Goal: Information Seeking & Learning: Learn about a topic

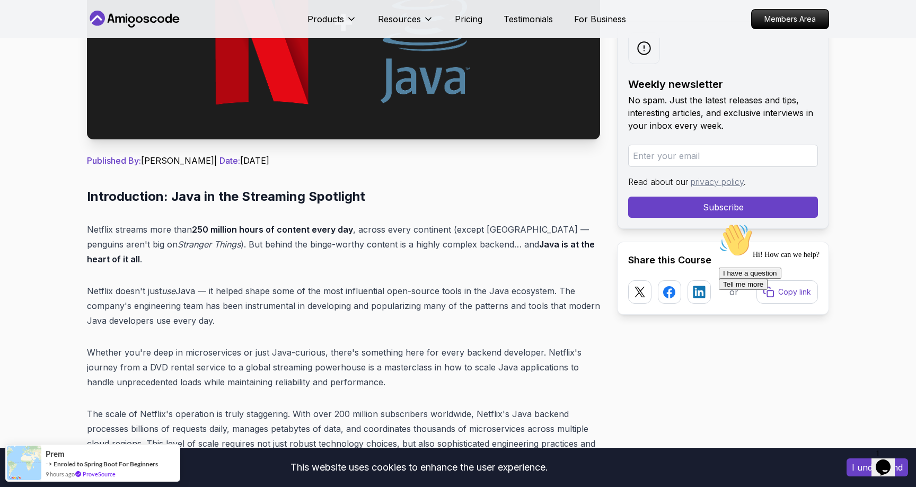
scroll to position [296, 0]
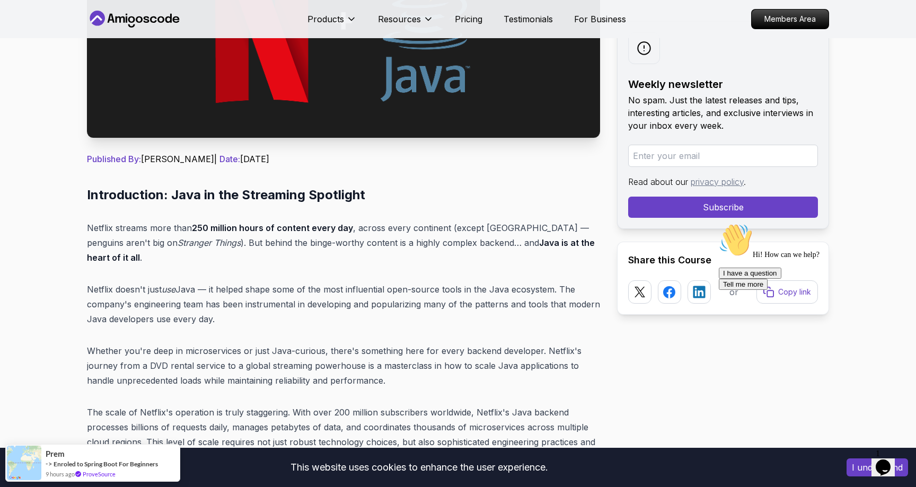
click at [346, 296] on p "Netflix doesn't just use Java — it helped shape some of the most influential op…" at bounding box center [343, 304] width 513 height 45
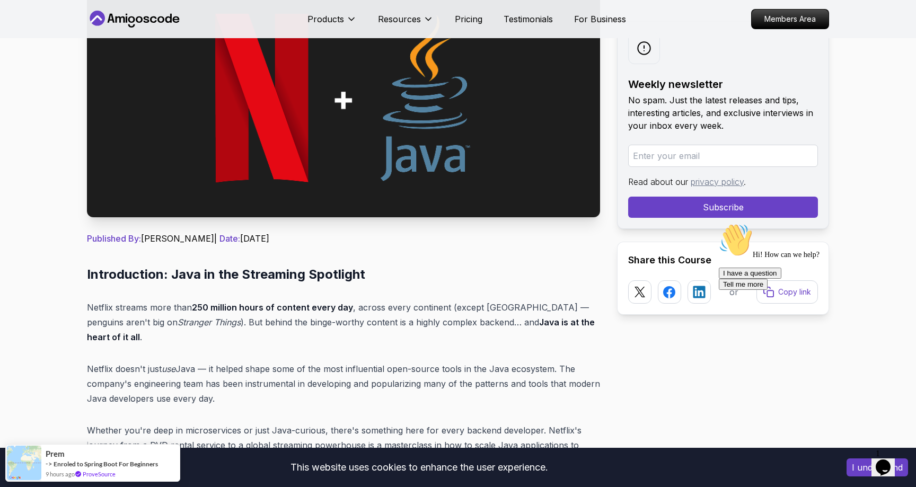
scroll to position [155, 0]
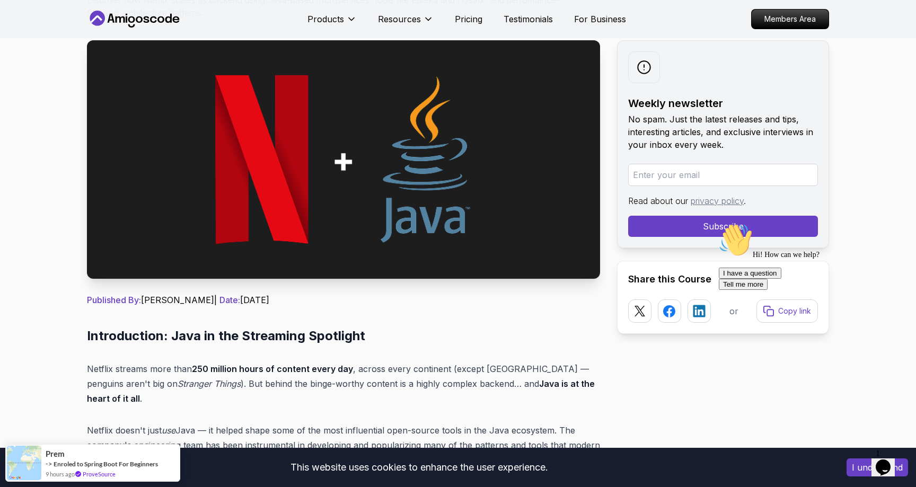
click at [688, 134] on p "No spam. Just the latest releases and tips, interesting articles, and exclusive…" at bounding box center [723, 132] width 190 height 38
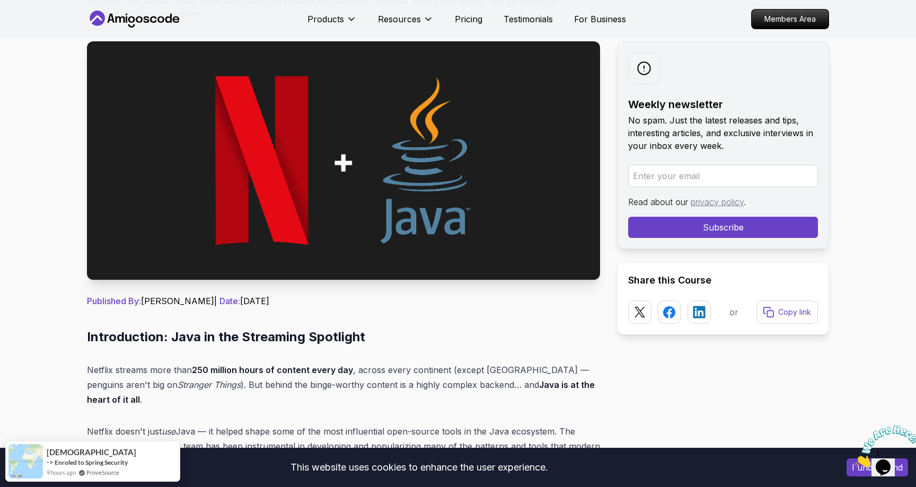
click at [888, 466] on img at bounding box center [888, 446] width 66 height 42
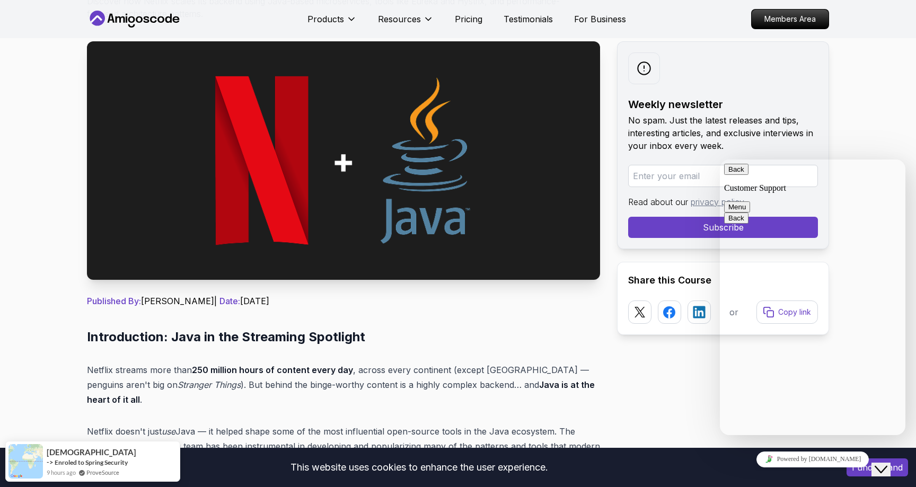
click at [739, 175] on button "Back" at bounding box center [736, 169] width 24 height 11
click at [901, 449] on div "Close Chat This icon closes the chat window." at bounding box center [888, 449] width 25 height 0
click at [888, 464] on div "Close Chat This icon closes the chat window." at bounding box center [881, 469] width 13 height 13
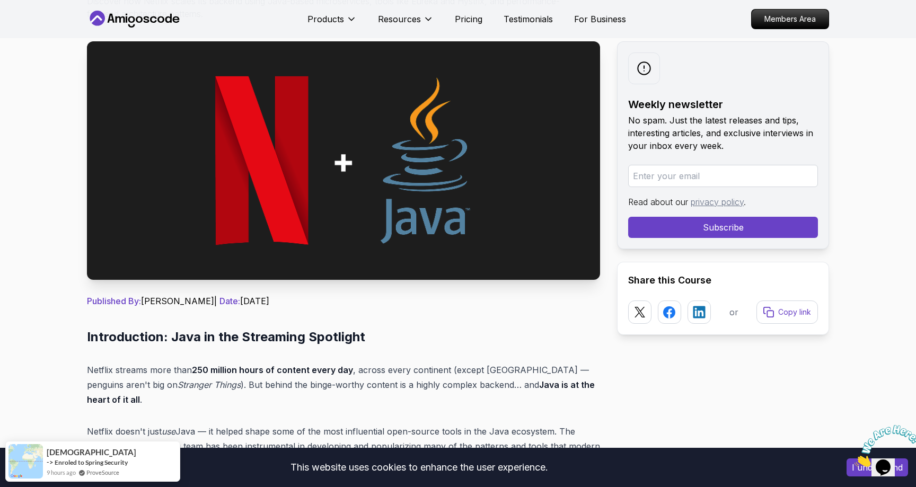
click at [855, 460] on icon "Close" at bounding box center [855, 464] width 0 height 9
